Goal: Task Accomplishment & Management: Use online tool/utility

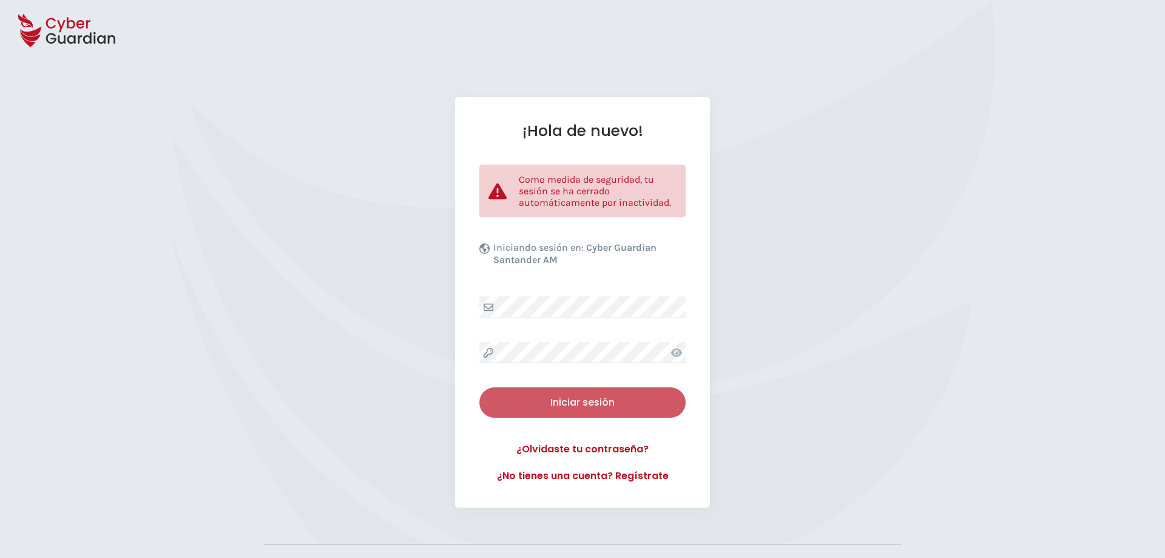
click at [611, 393] on button "Iniciar sesión" at bounding box center [583, 402] width 206 height 30
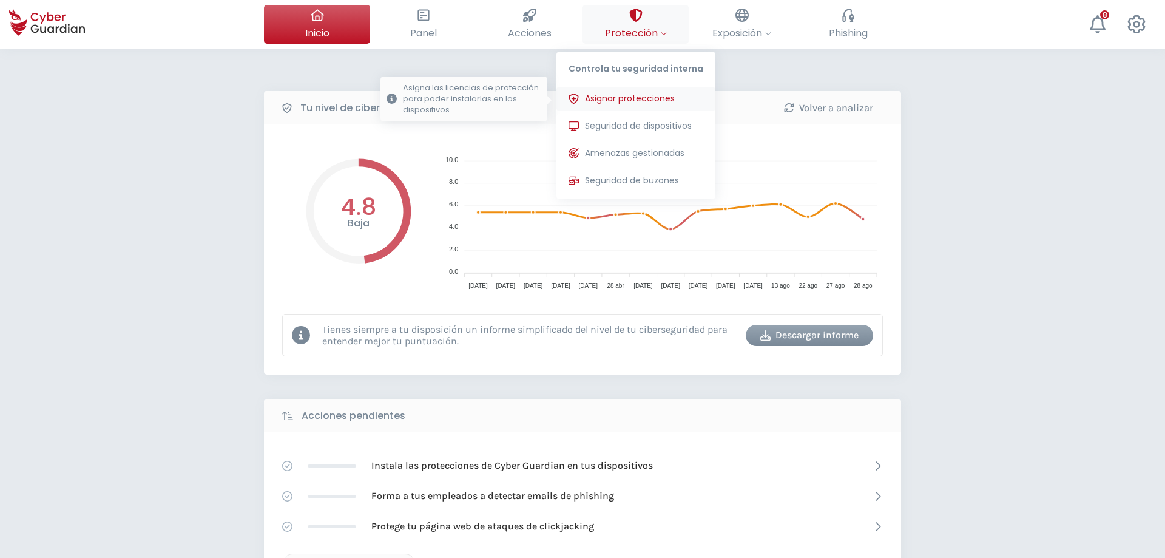
click at [644, 104] on span "Asignar protecciones" at bounding box center [630, 98] width 90 height 13
